Goal: Ask a question

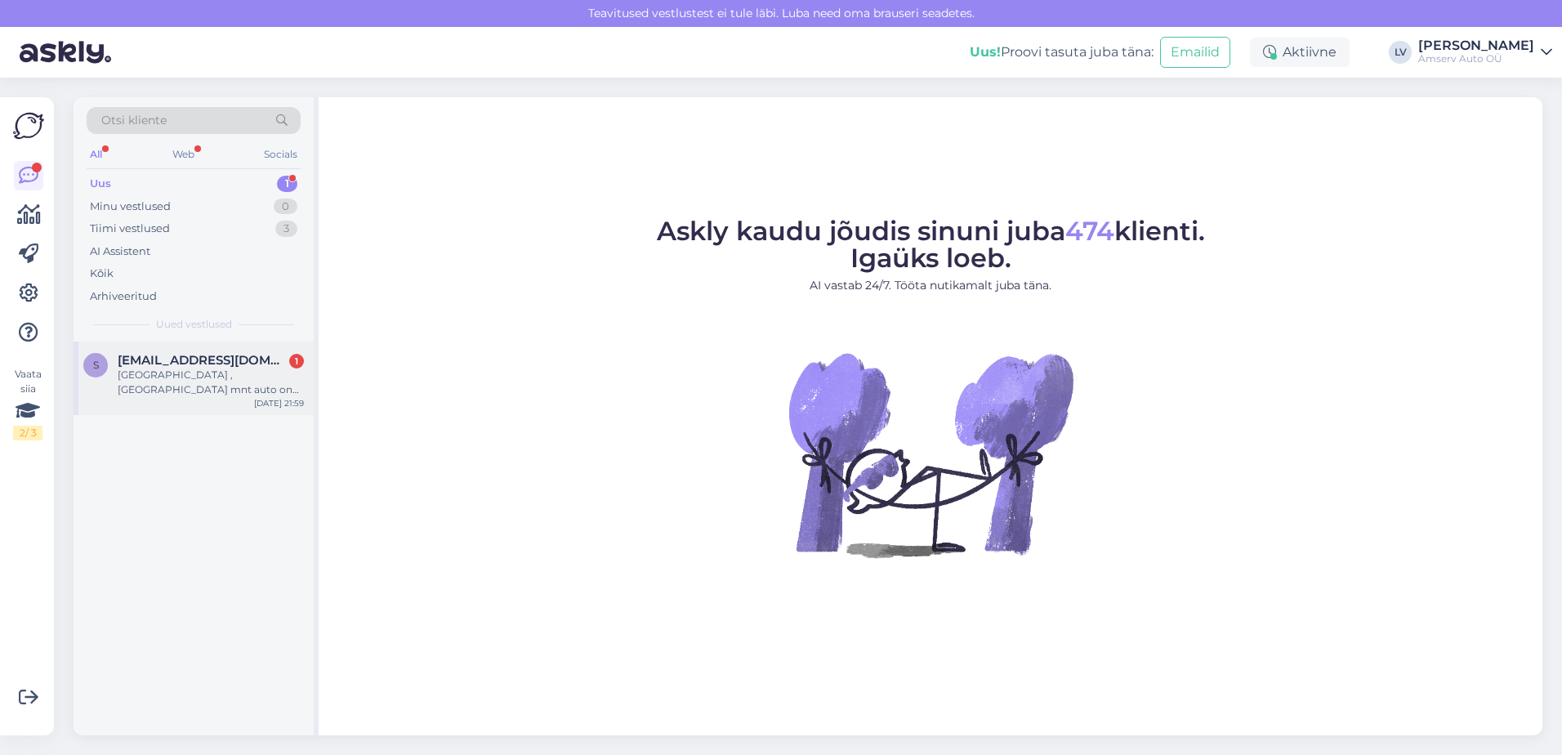
click at [149, 359] on span "[EMAIL_ADDRESS][DOMAIN_NAME]" at bounding box center [203, 360] width 170 height 15
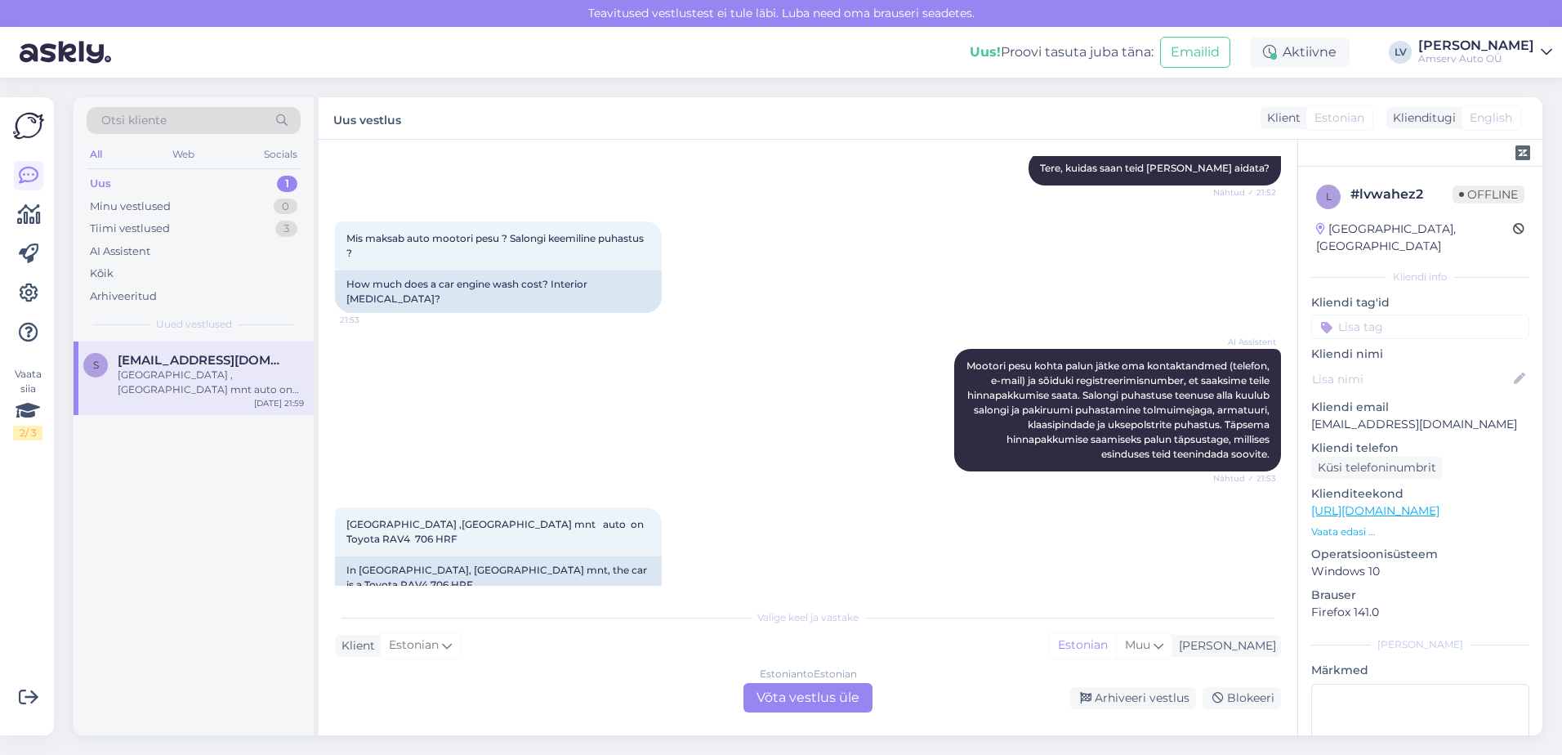
scroll to position [191, 0]
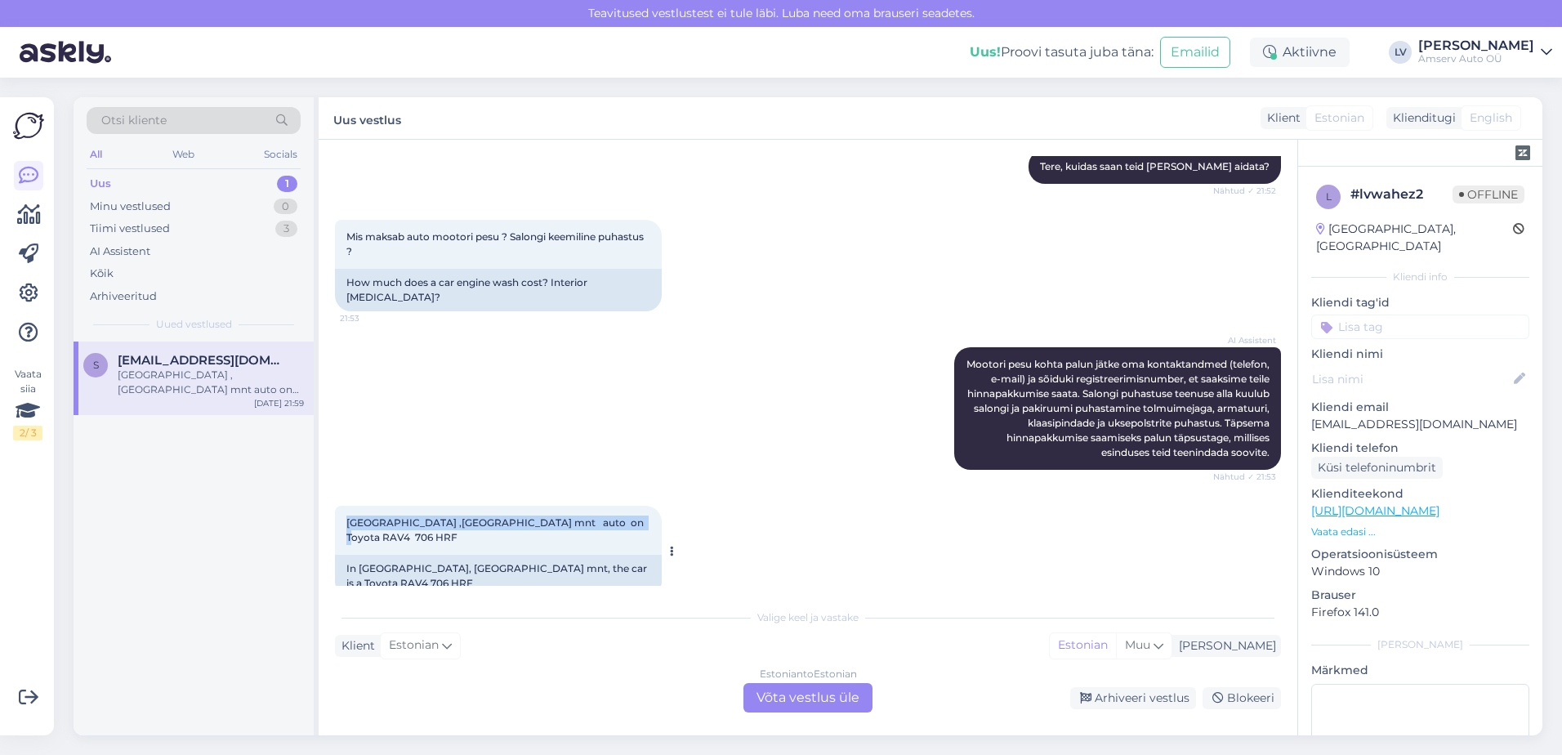
drag, startPoint x: 618, startPoint y: 520, endPoint x: 341, endPoint y: 533, distance: 277.2
click at [341, 533] on div "[GEOGRAPHIC_DATA] ,[GEOGRAPHIC_DATA] mnt auto on Toyota RAV4 706 HRF 21:59" at bounding box center [498, 530] width 327 height 49
drag, startPoint x: 341, startPoint y: 533, endPoint x: 414, endPoint y: 528, distance: 72.9
copy span "[GEOGRAPHIC_DATA] ,[GEOGRAPHIC_DATA] mnt auto on Toyota RAV4 706 HRF"
click at [662, 523] on div "[GEOGRAPHIC_DATA] ,[GEOGRAPHIC_DATA] mnt auto on Toyota RAV4 706 HRF 21:59 In […" at bounding box center [808, 551] width 946 height 127
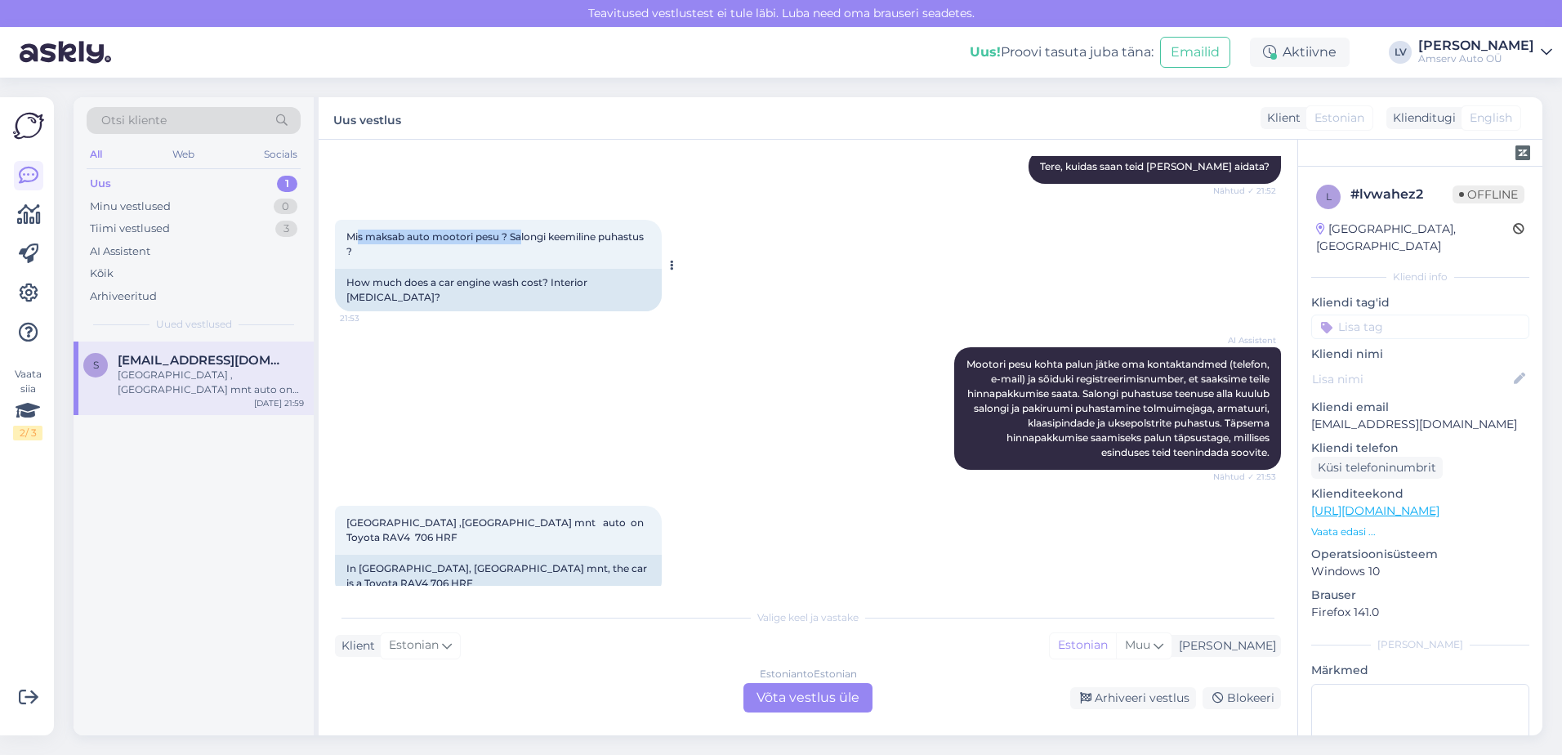
drag, startPoint x: 355, startPoint y: 234, endPoint x: 514, endPoint y: 229, distance: 159.4
click at [514, 229] on div "Mis maksab auto mootori pesu ? Salongi keemiline puhastus ? 21:53" at bounding box center [498, 244] width 327 height 49
drag, startPoint x: 514, startPoint y: 229, endPoint x: 495, endPoint y: 237, distance: 20.5
click at [542, 462] on div "AI Assistent [PERSON_NAME] pesu kohta palun jätke oma kontaktandmed (telefon, e…" at bounding box center [808, 408] width 946 height 158
drag, startPoint x: 615, startPoint y: 521, endPoint x: 532, endPoint y: 512, distance: 83.8
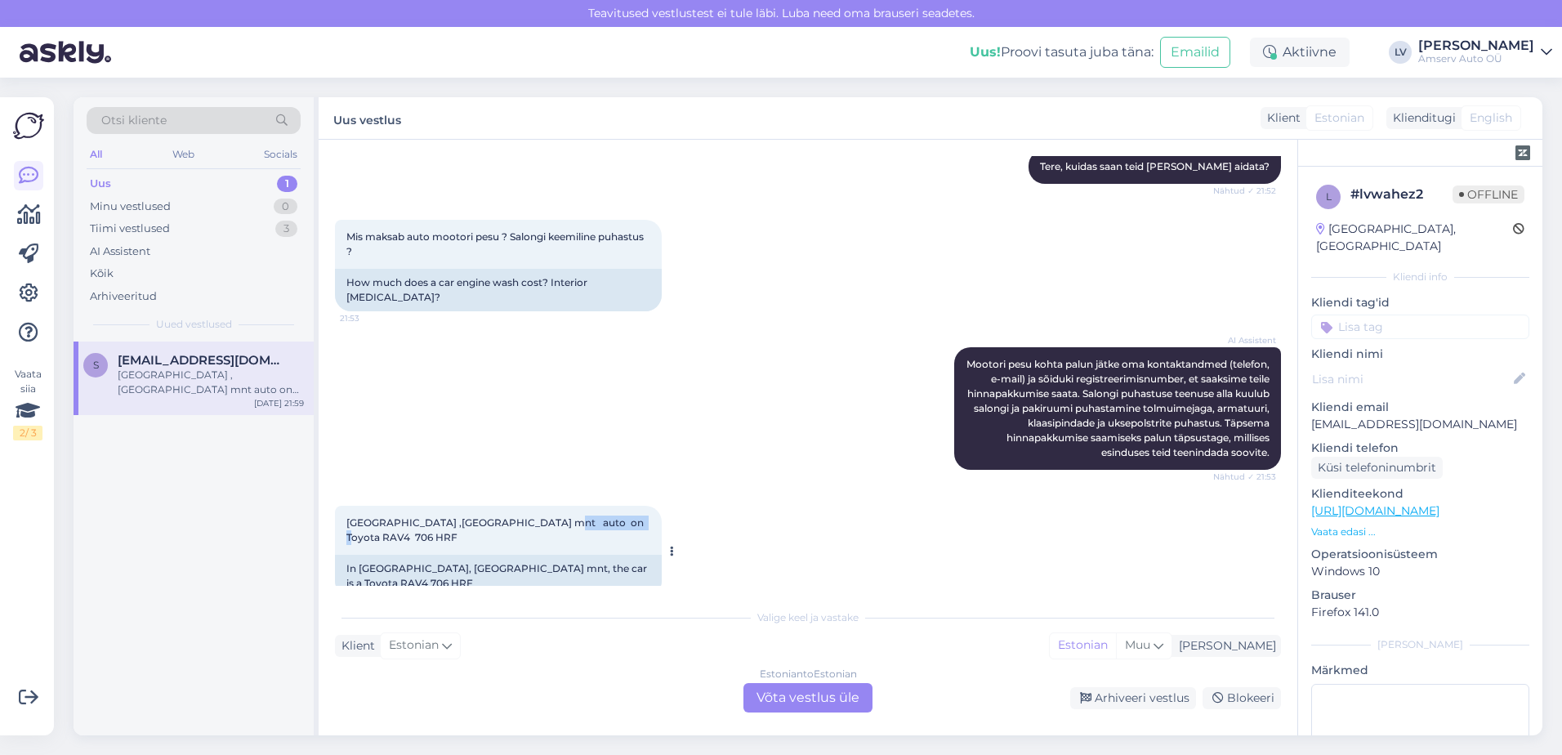
click at [532, 512] on div "[GEOGRAPHIC_DATA] ,[GEOGRAPHIC_DATA] mnt auto on Toyota RAV4 706 HRF 21:59" at bounding box center [498, 530] width 327 height 49
copy span "RAV4 706 HRF"
click at [158, 185] on div "Uus 1" at bounding box center [194, 183] width 214 height 23
click at [1394, 314] on input at bounding box center [1420, 326] width 218 height 25
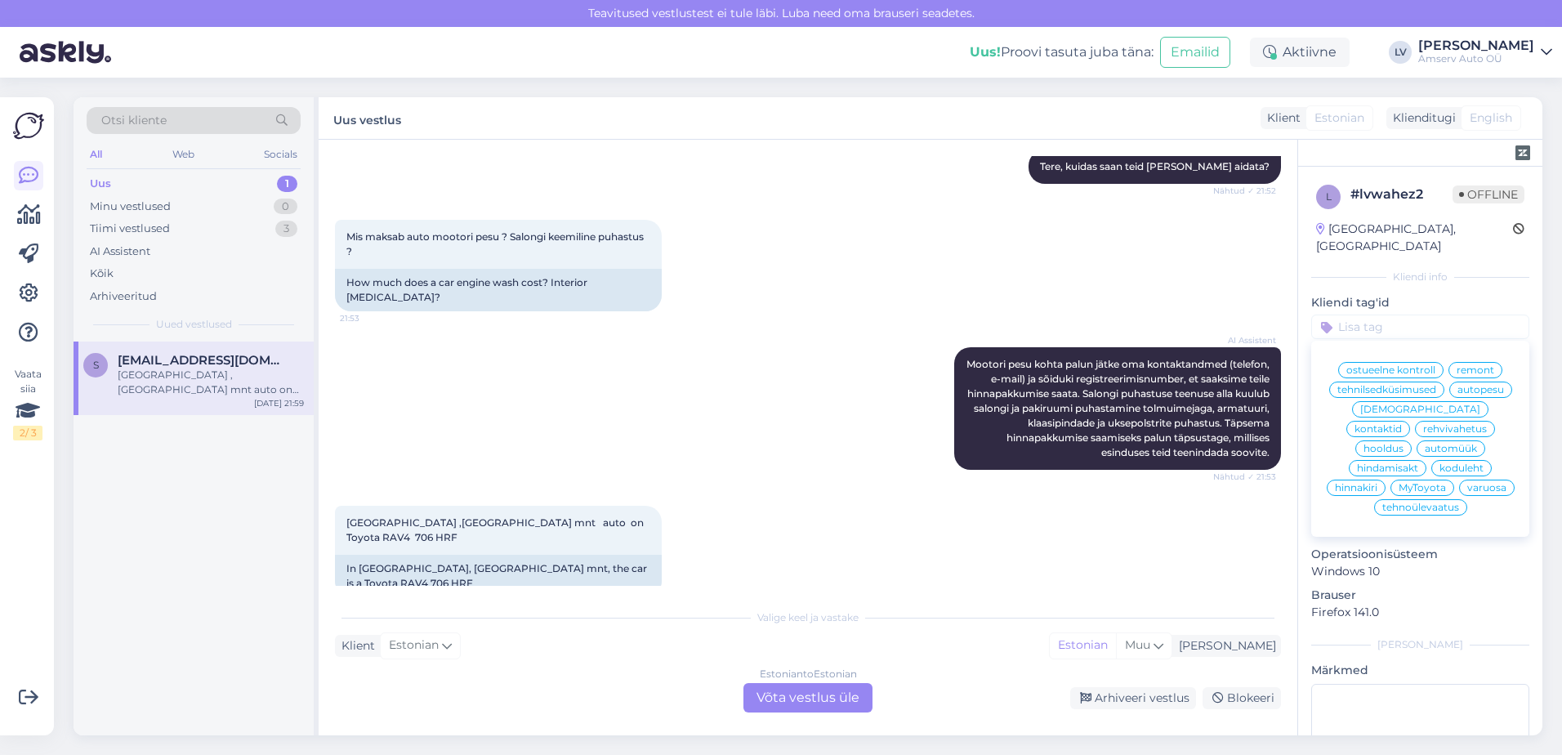
click at [1483, 365] on span "remont" at bounding box center [1475, 370] width 38 height 10
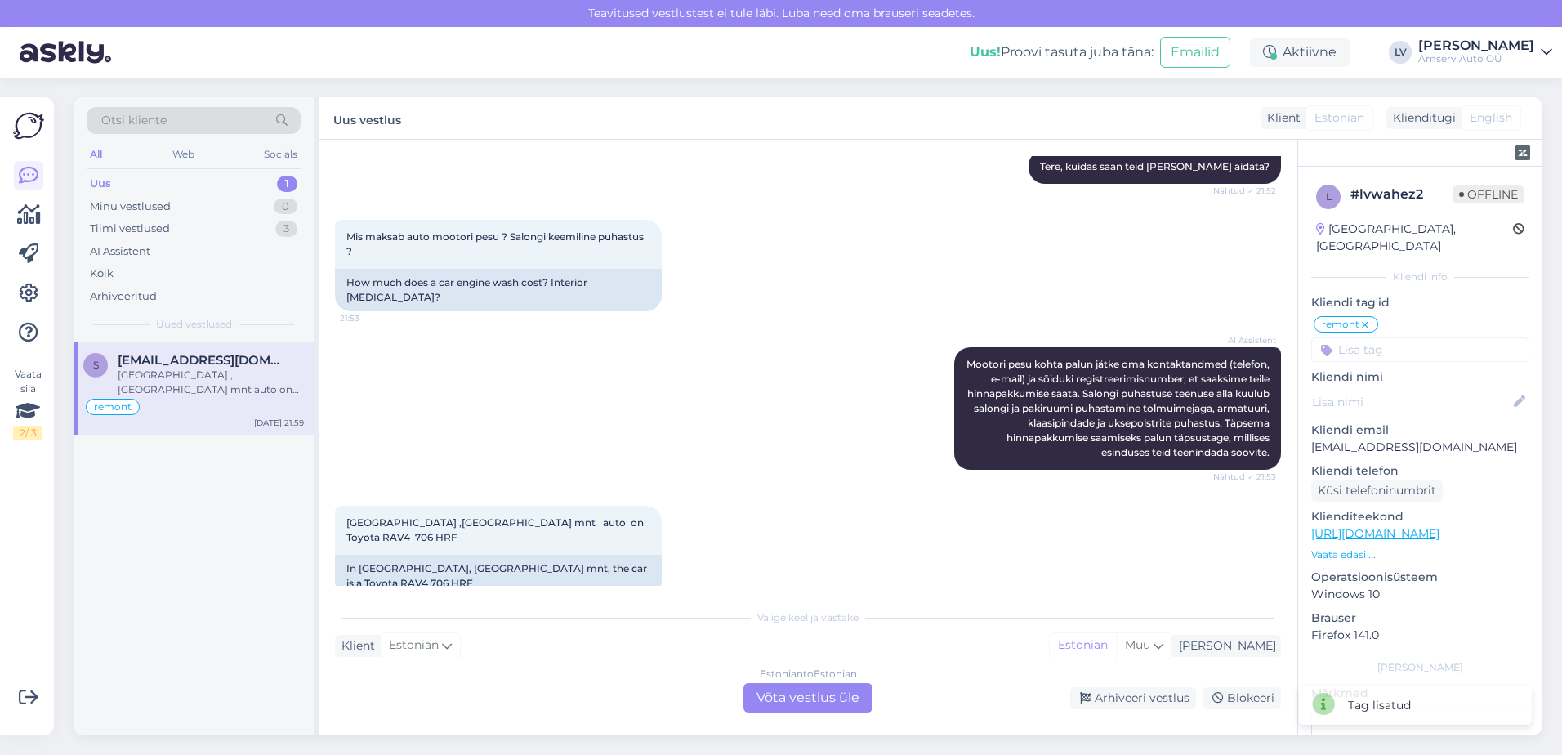
click at [1421, 337] on input at bounding box center [1420, 349] width 218 height 25
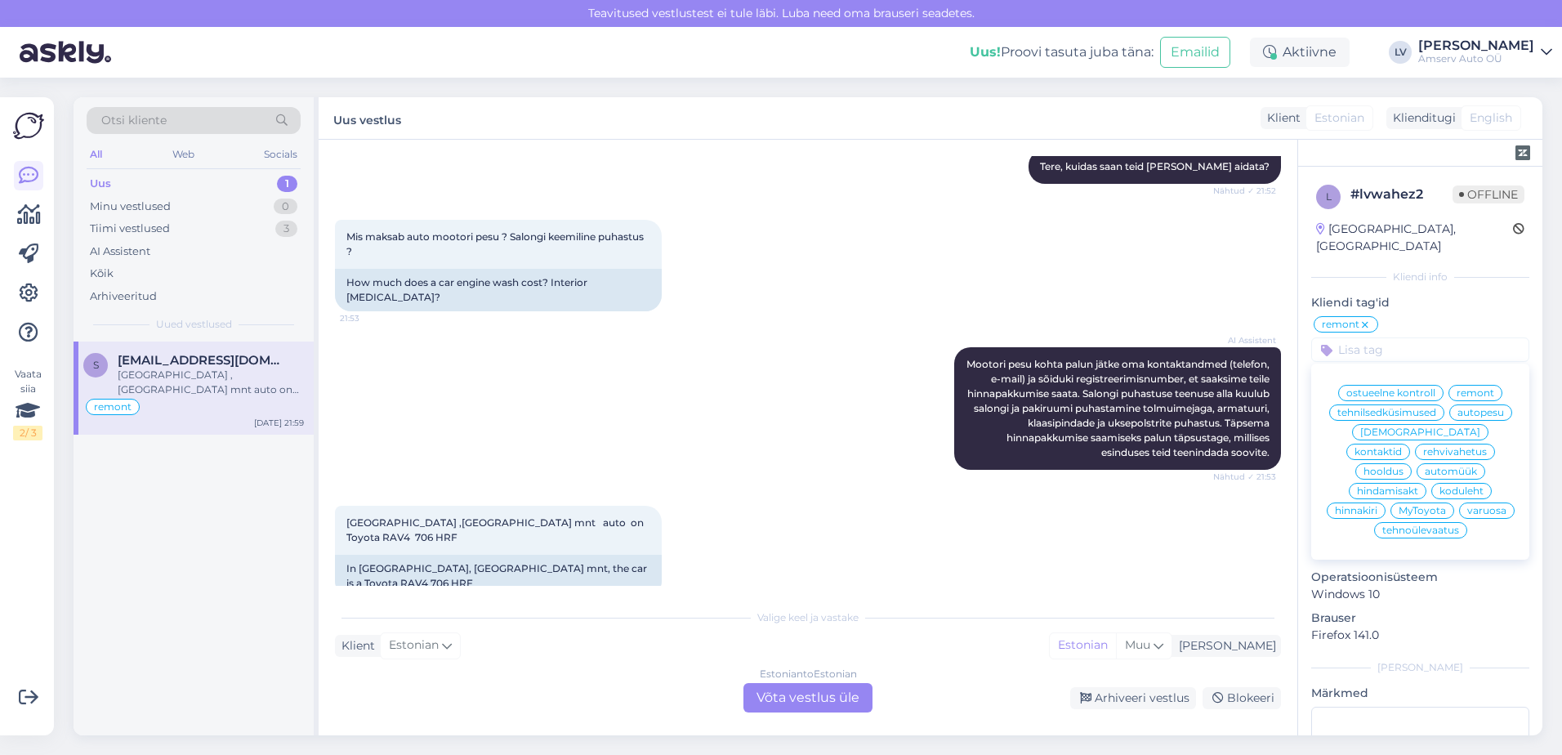
click at [1497, 408] on span "autopesu" at bounding box center [1480, 413] width 47 height 10
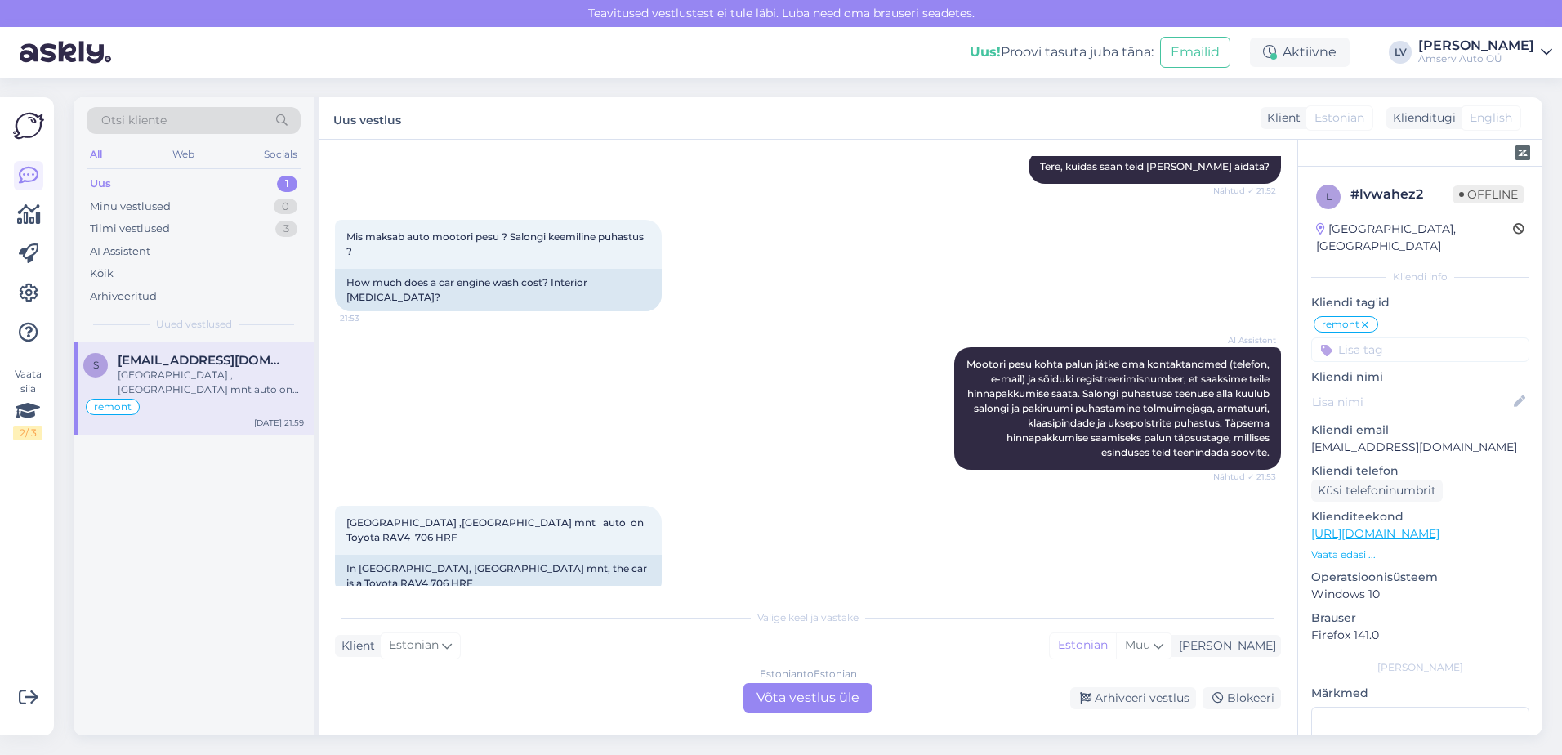
click at [1497, 398] on div "l # lvwahez2 Offline [GEOGRAPHIC_DATA], [GEOGRAPHIC_DATA] Kliendi info Kliendi …" at bounding box center [1420, 522] width 244 height 711
click at [1360, 319] on icon at bounding box center [1365, 325] width 10 height 13
click at [1157, 700] on div "Arhiveeri vestlus" at bounding box center [1133, 698] width 126 height 22
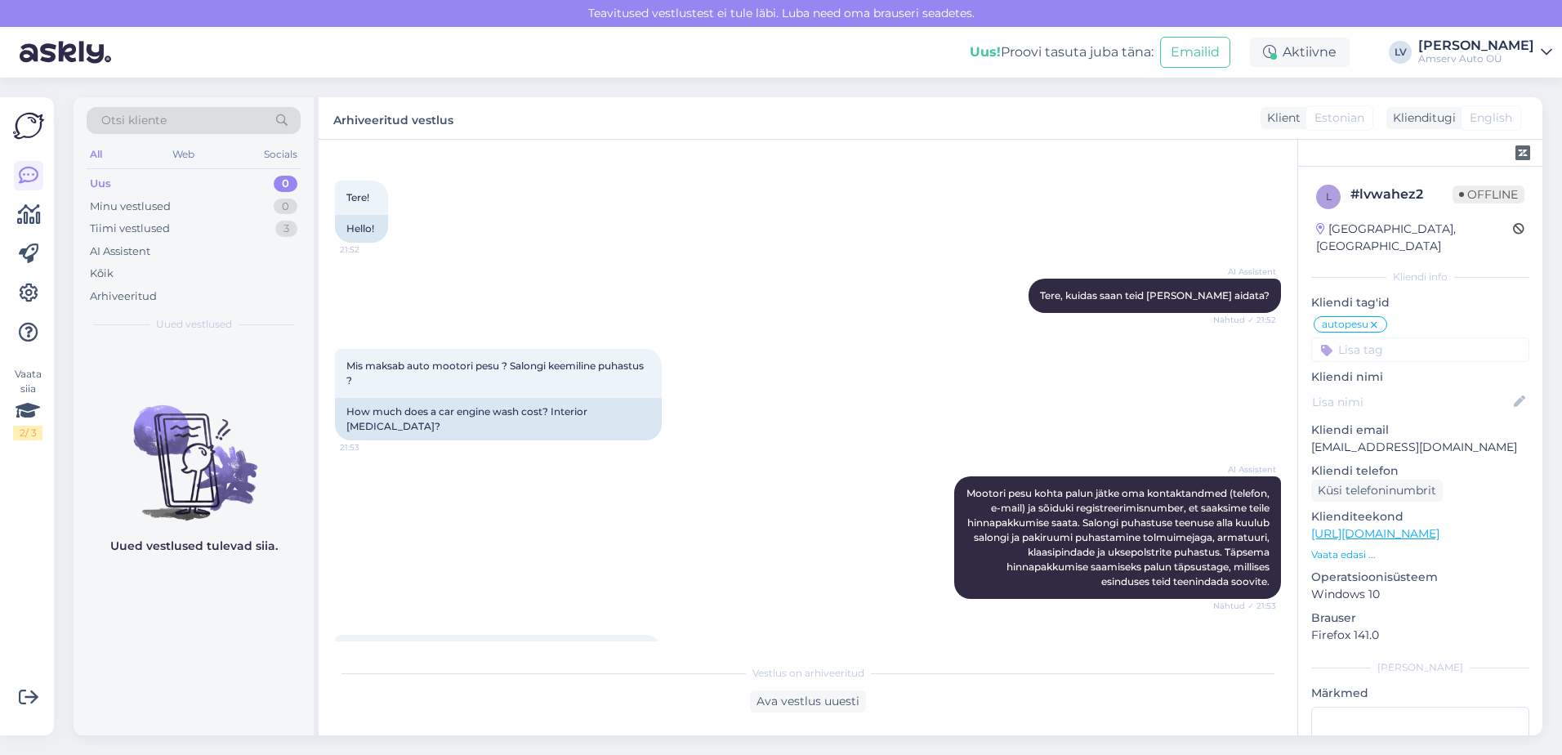
scroll to position [0, 0]
